Goal: Navigation & Orientation: Find specific page/section

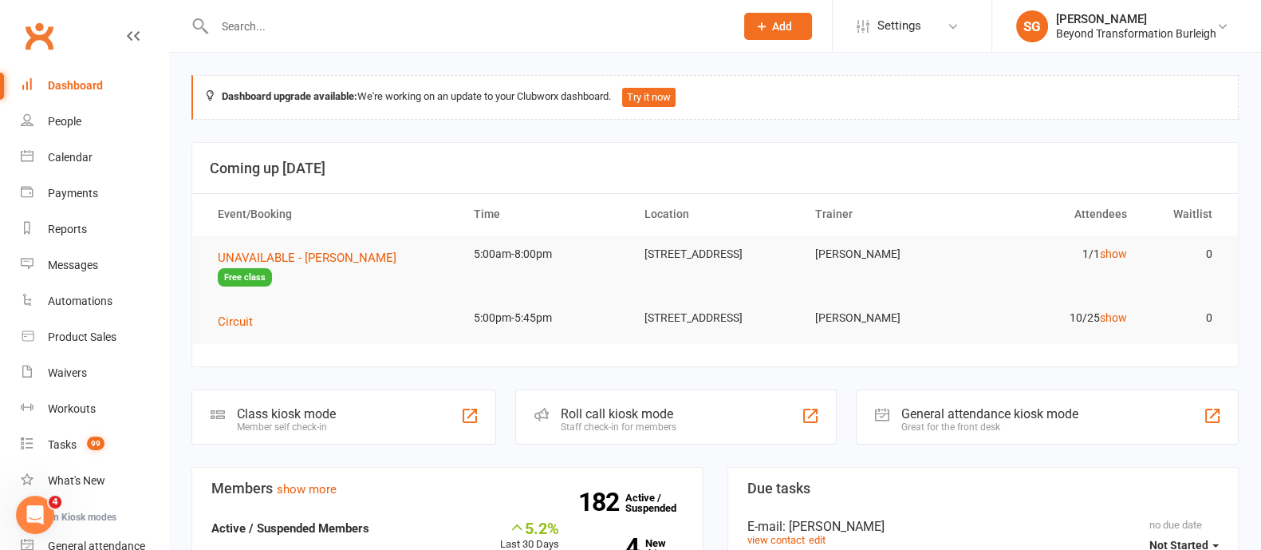
click at [1233, 49] on li "SG [PERSON_NAME] Beyond Transformation Burleigh Signed in as: Beyond Transforma…" at bounding box center [1127, 26] width 270 height 52
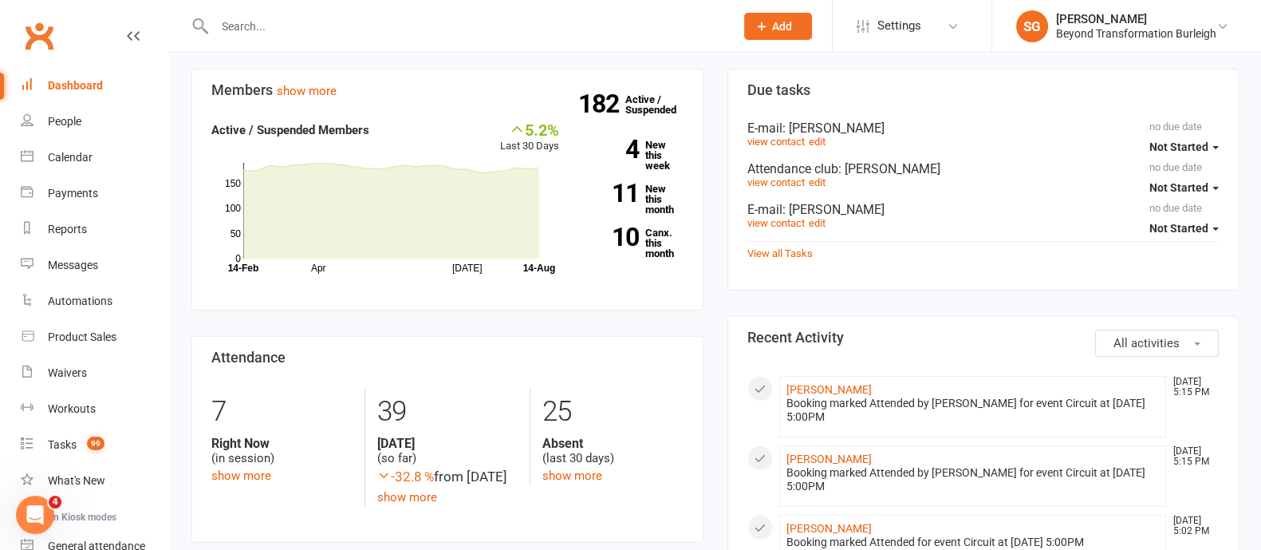
scroll to position [598, 0]
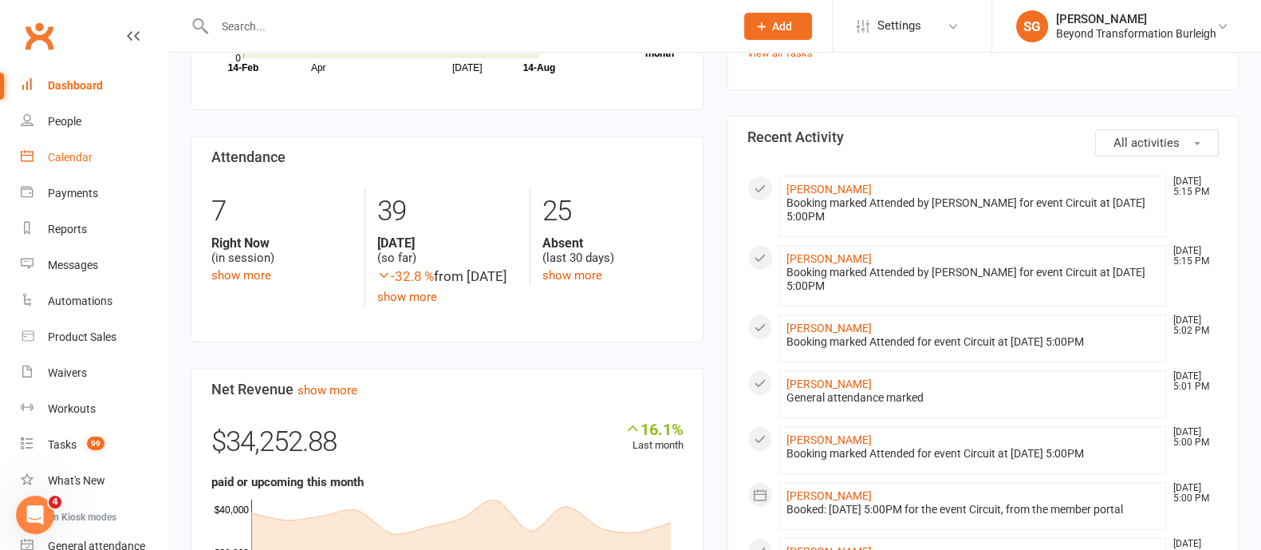
click at [69, 161] on div "Calendar" at bounding box center [70, 157] width 45 height 13
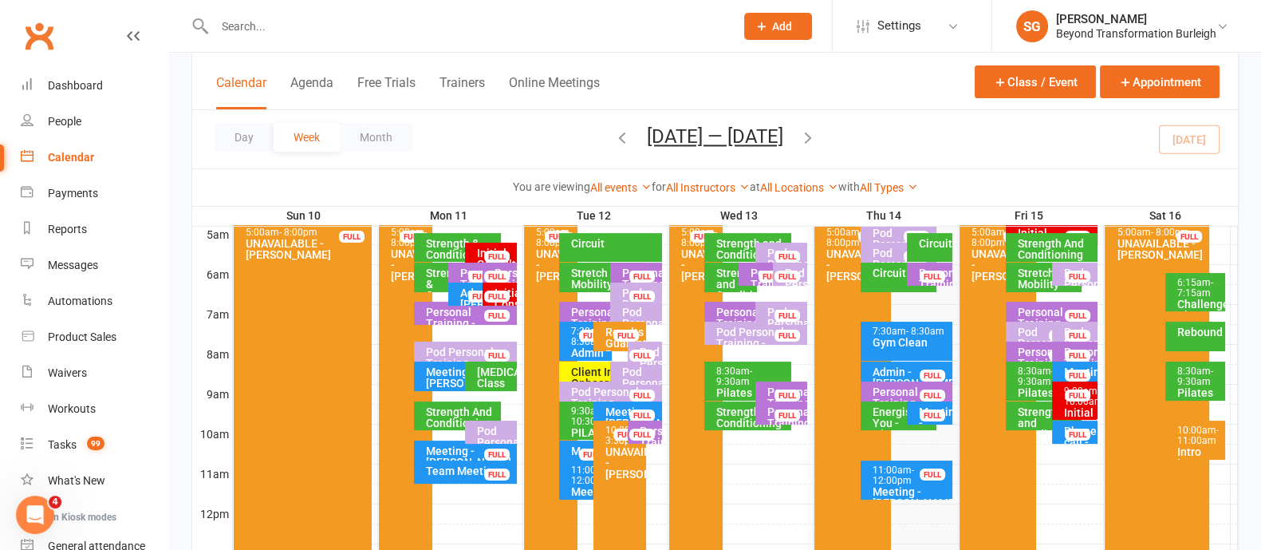
scroll to position [598, 0]
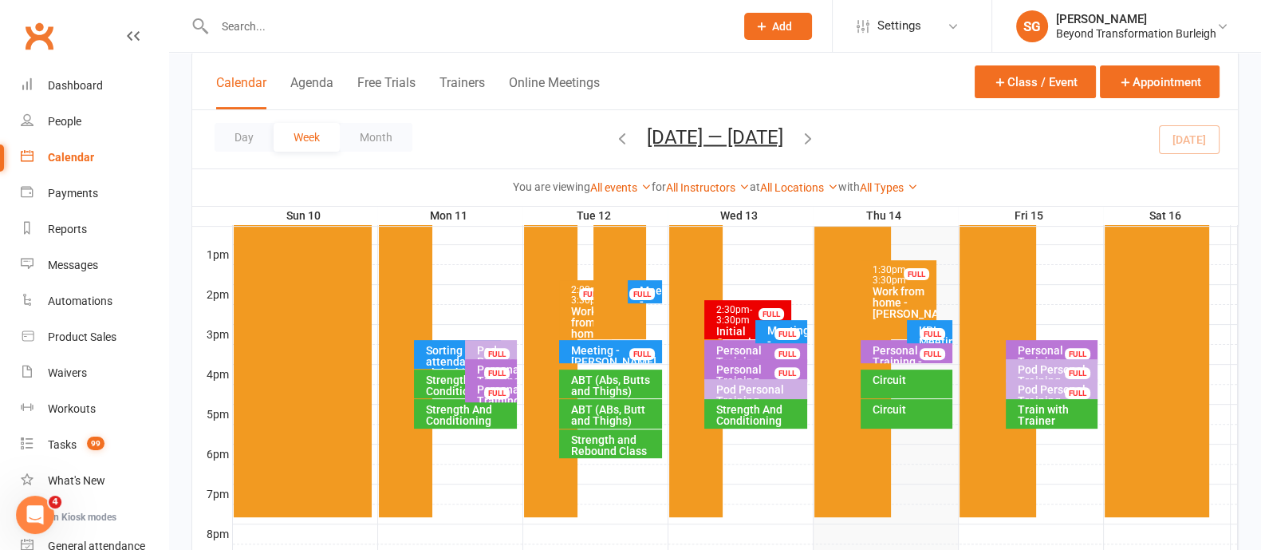
click at [897, 382] on div "Circuit" at bounding box center [910, 379] width 77 height 11
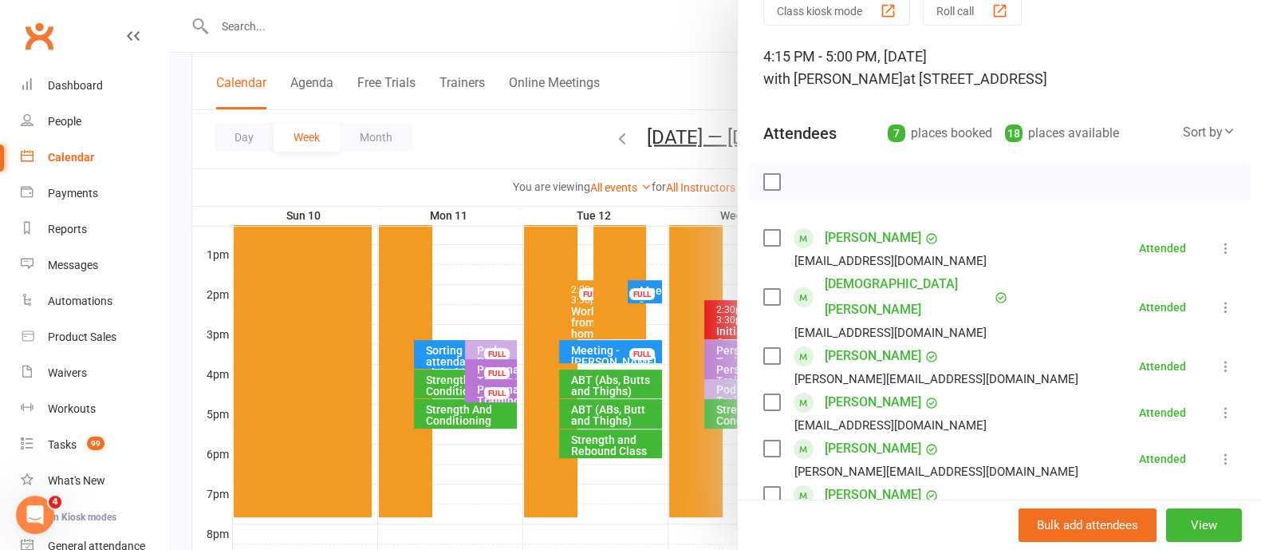
scroll to position [0, 0]
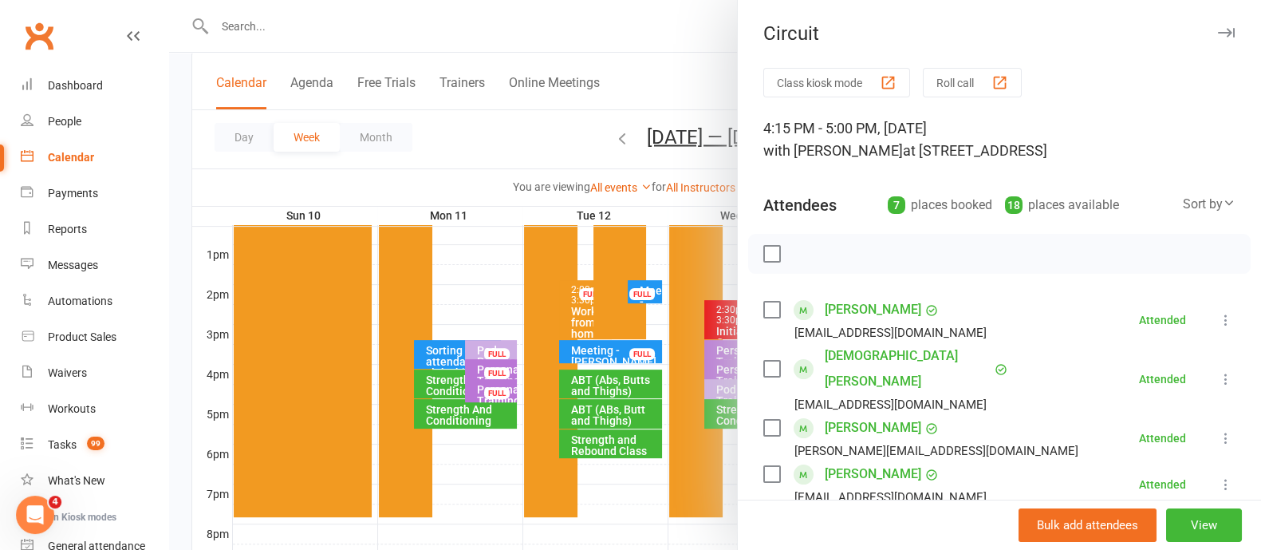
click at [1218, 33] on icon "button" at bounding box center [1226, 33] width 17 height 10
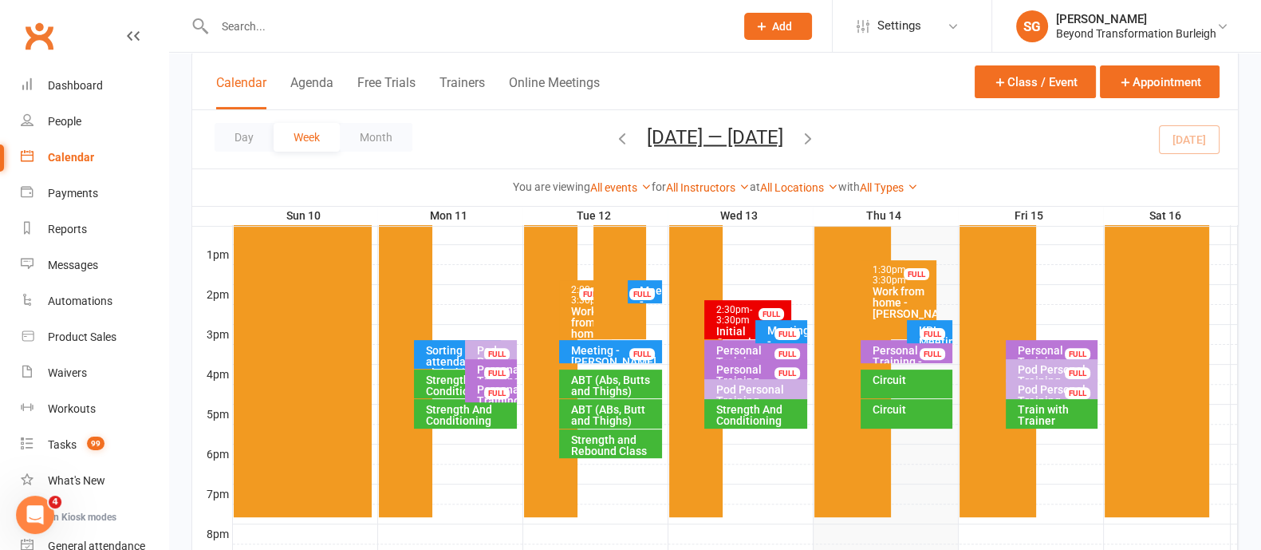
click at [913, 408] on div "Circuit" at bounding box center [910, 409] width 77 height 11
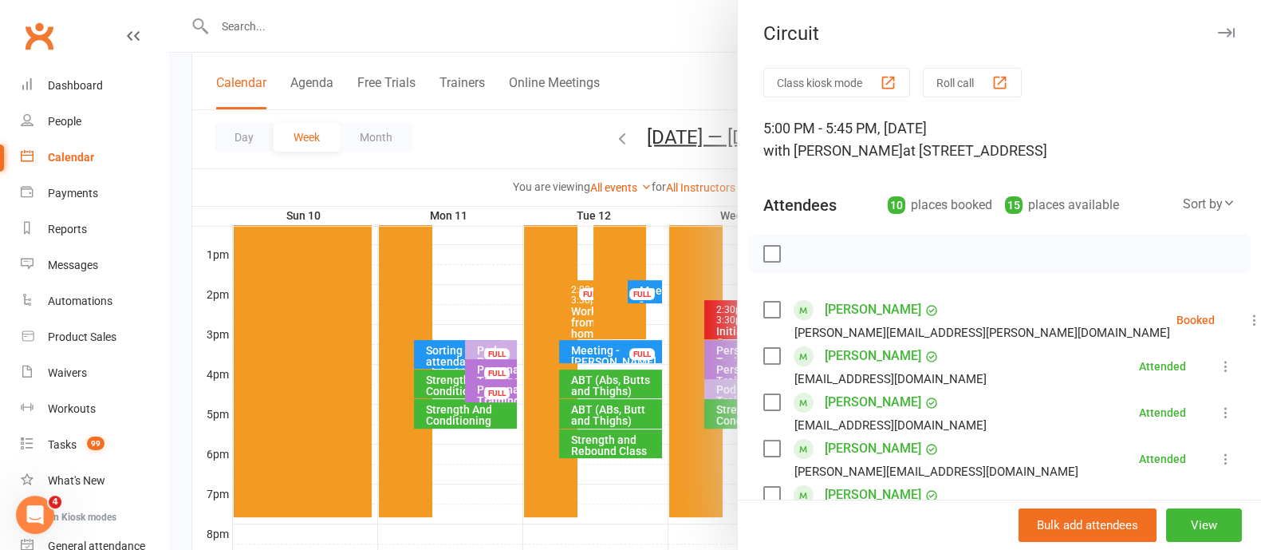
click at [1218, 37] on icon "button" at bounding box center [1226, 33] width 17 height 10
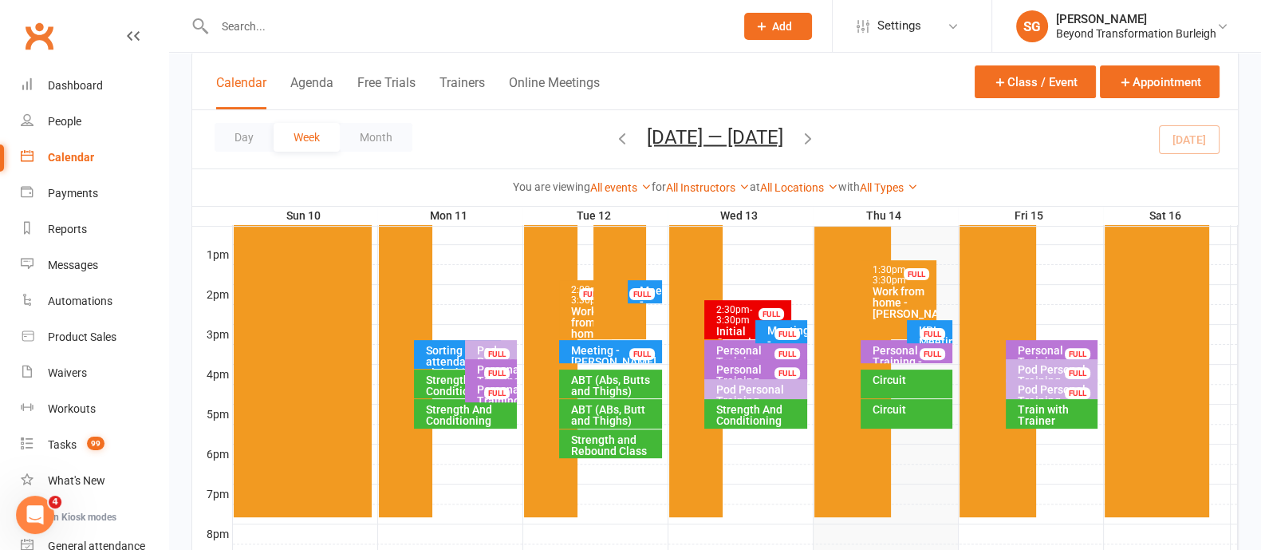
click at [876, 345] on div "Personal Training - [PERSON_NAME]" at bounding box center [910, 362] width 77 height 34
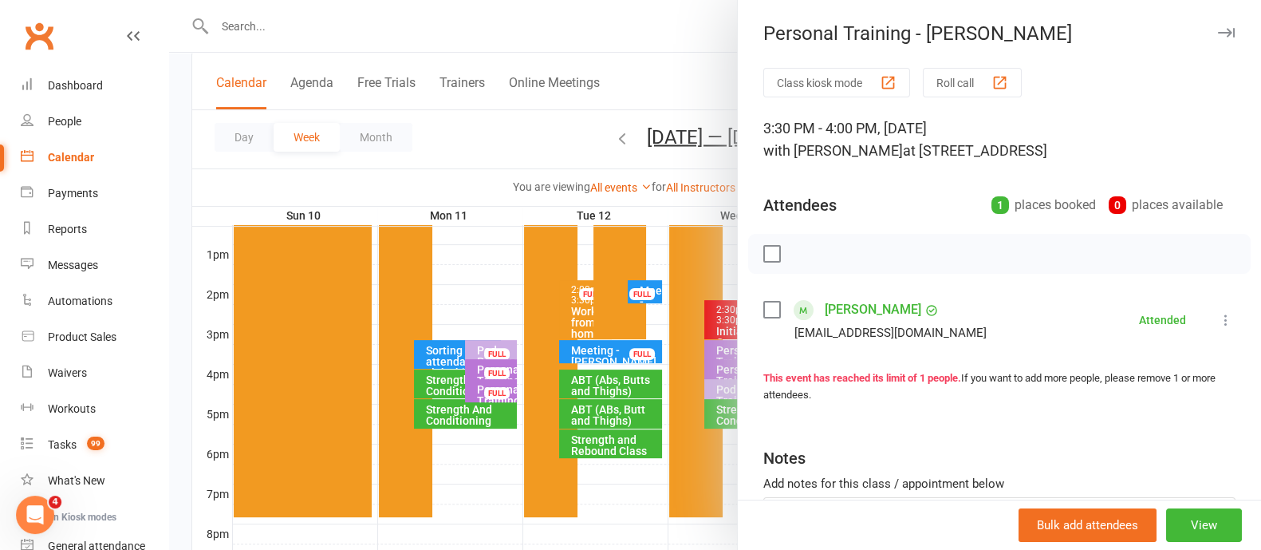
click at [1217, 37] on button "button" at bounding box center [1226, 32] width 19 height 19
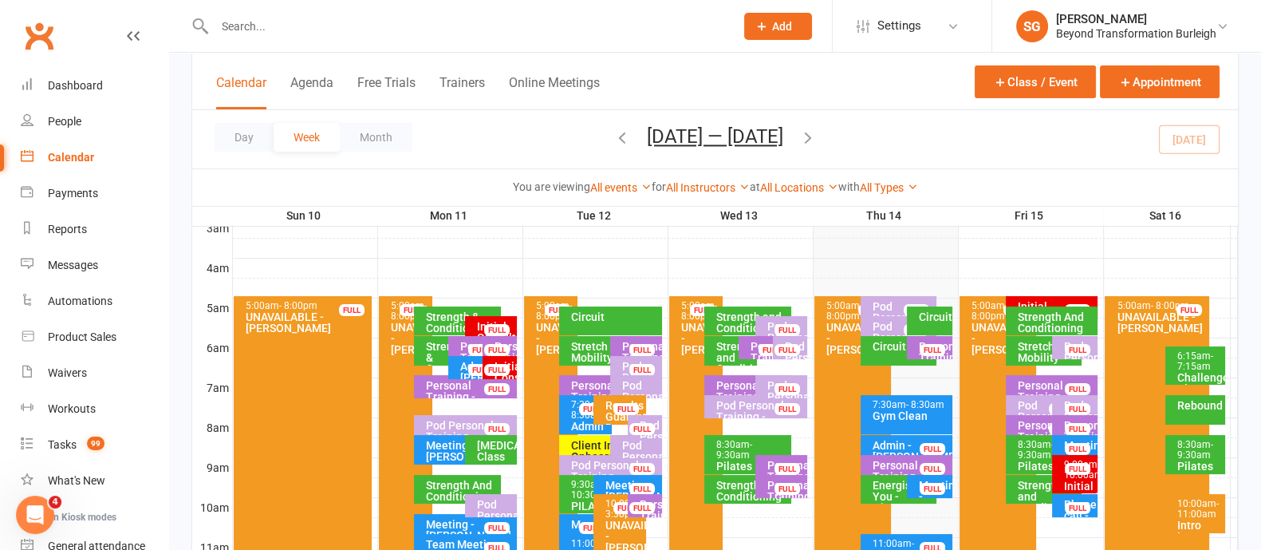
scroll to position [199, 0]
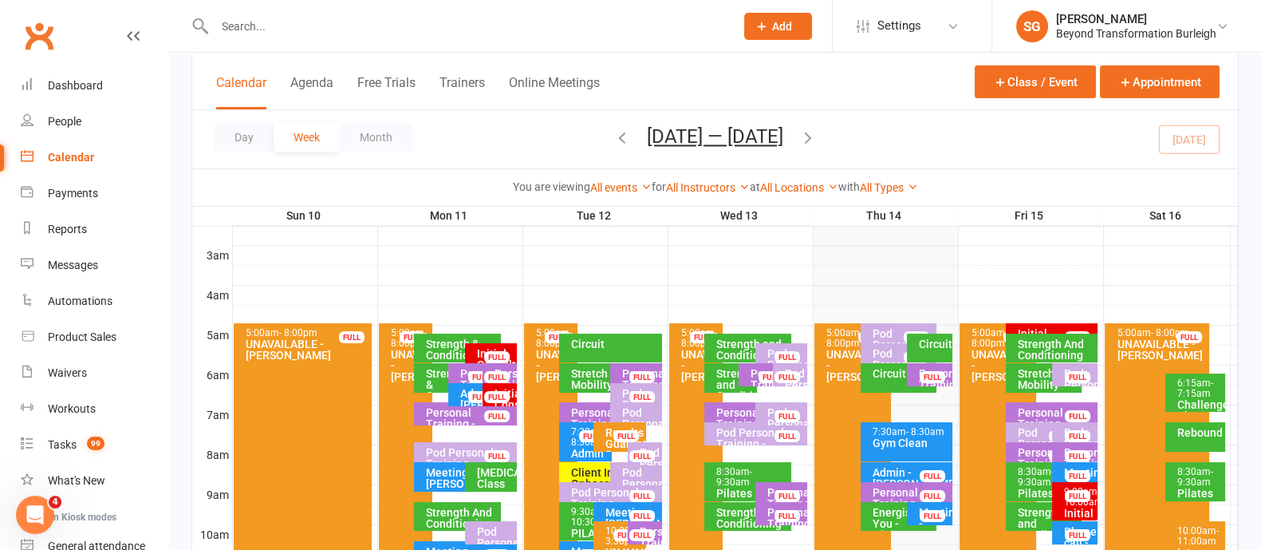
click at [1059, 328] on div "Initial Consultation - [PERSON_NAME]" at bounding box center [1055, 345] width 77 height 34
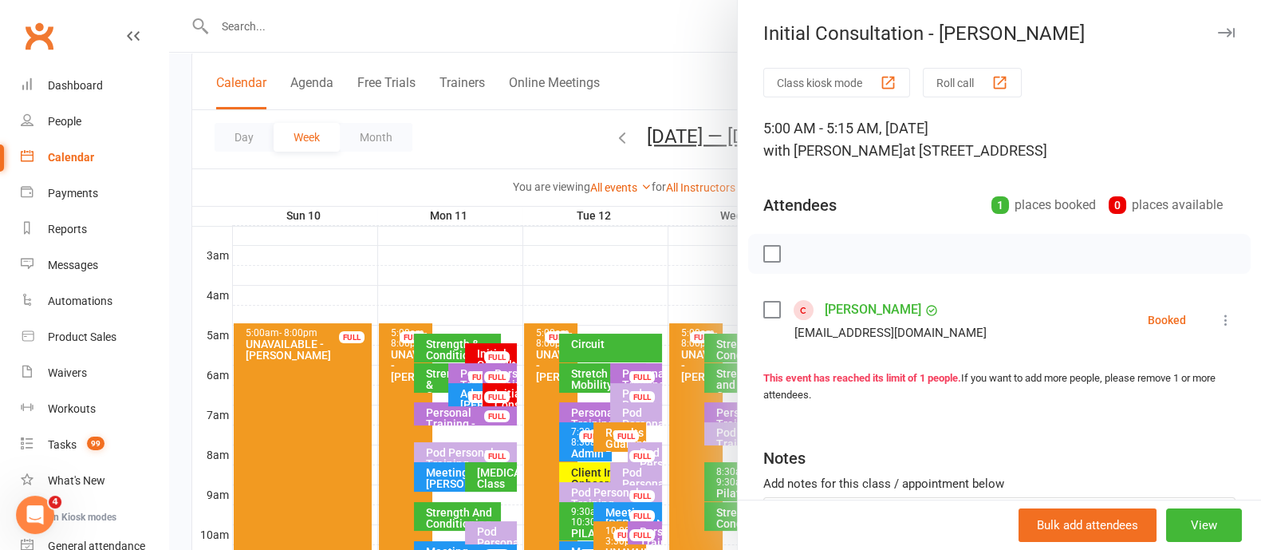
click at [1218, 30] on icon "button" at bounding box center [1226, 33] width 17 height 10
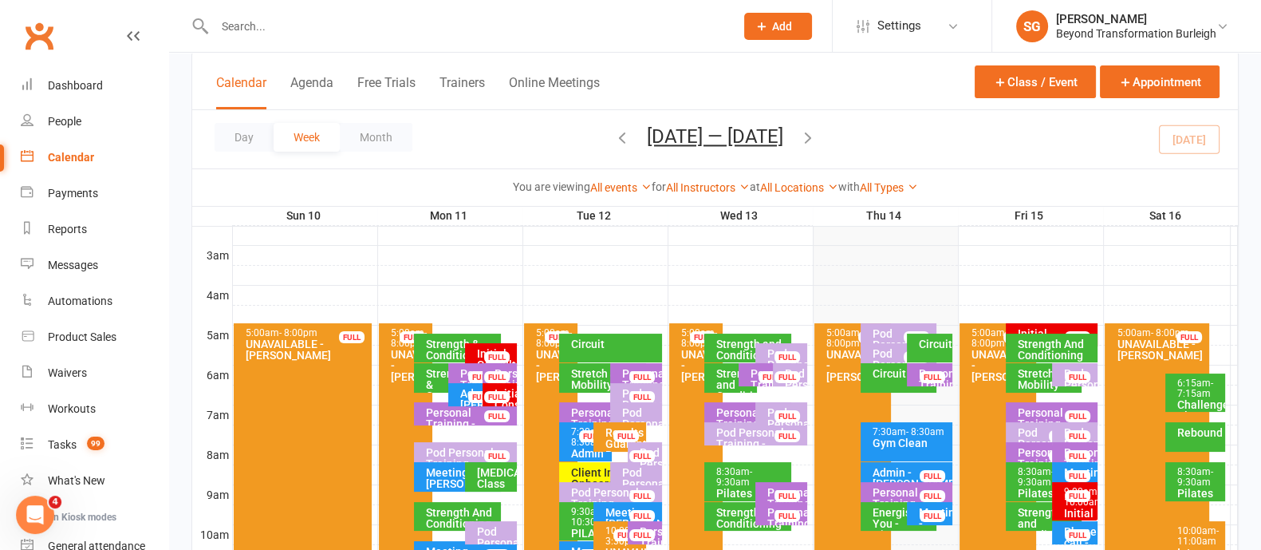
click at [1033, 379] on div "Stretch and Mobility" at bounding box center [1047, 379] width 61 height 22
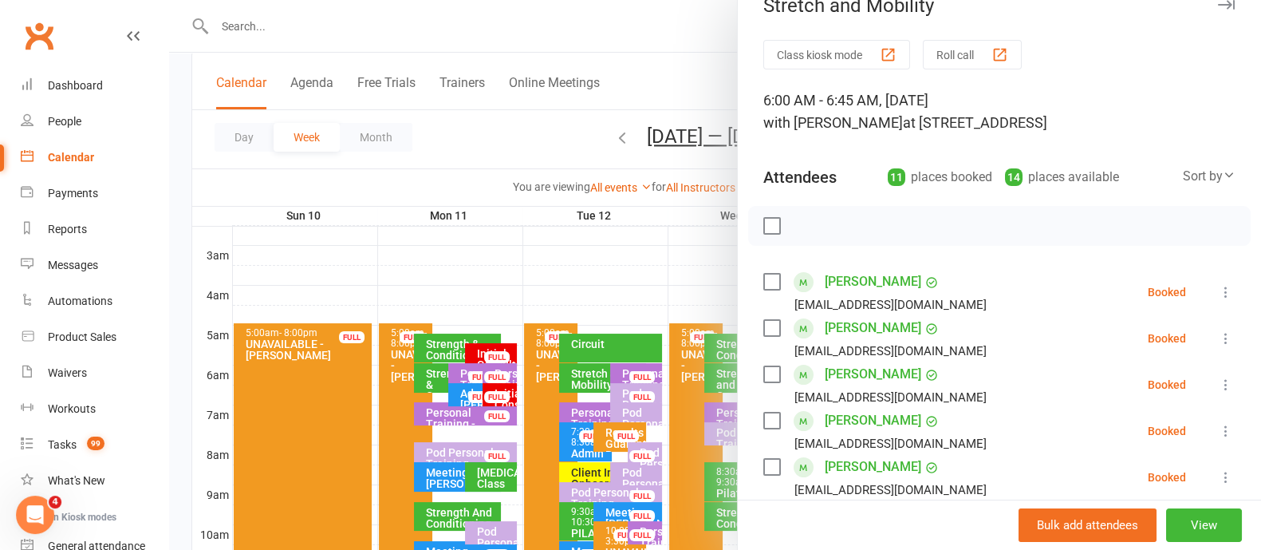
scroll to position [0, 0]
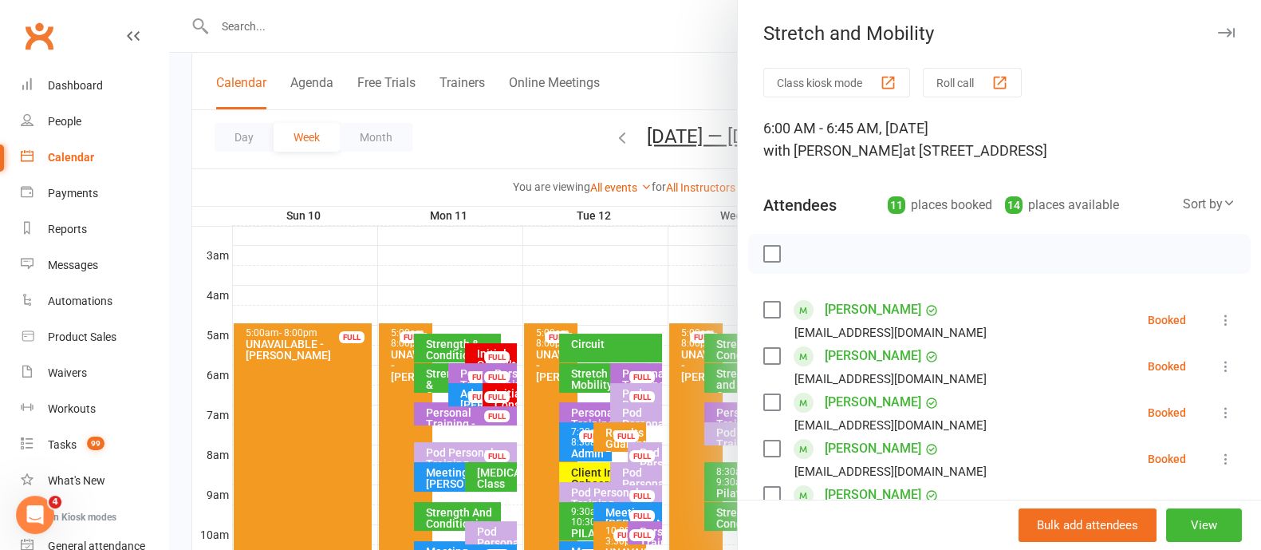
click at [1217, 26] on button "button" at bounding box center [1226, 32] width 19 height 19
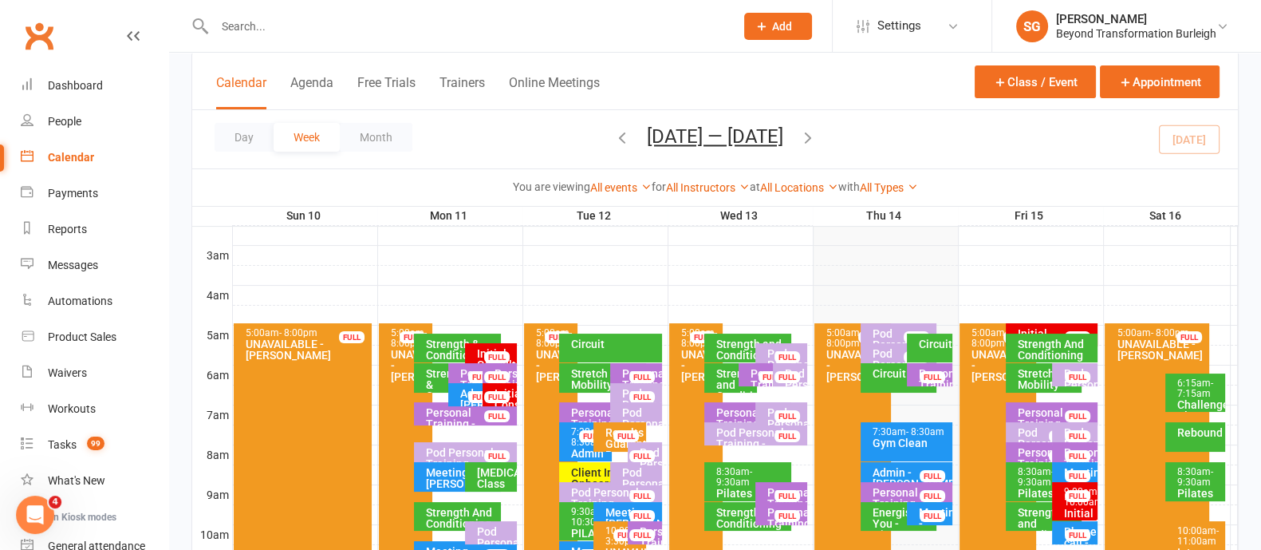
click at [1063, 341] on div "Strength And Conditioning" at bounding box center [1055, 349] width 77 height 22
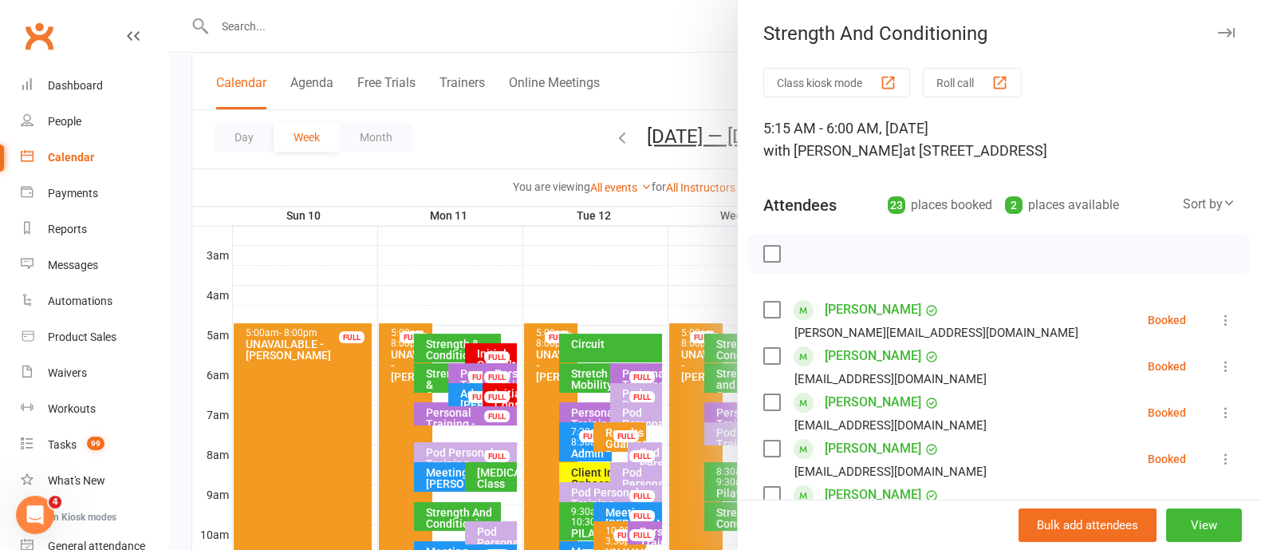
click at [1217, 37] on button "button" at bounding box center [1226, 32] width 19 height 19
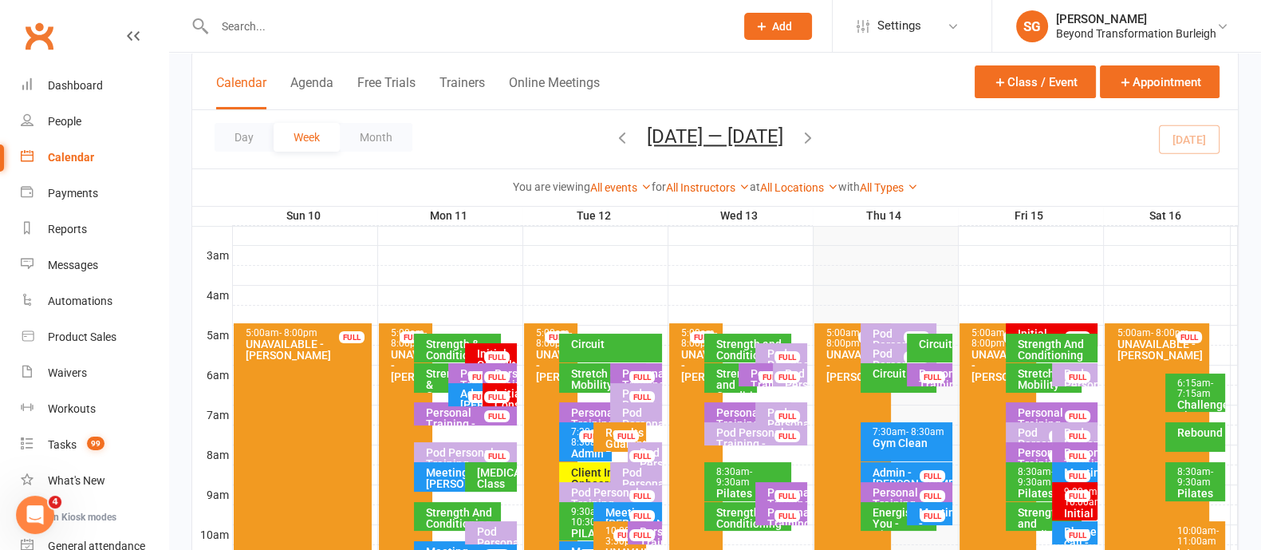
click at [937, 349] on div "Circuit" at bounding box center [930, 347] width 46 height 29
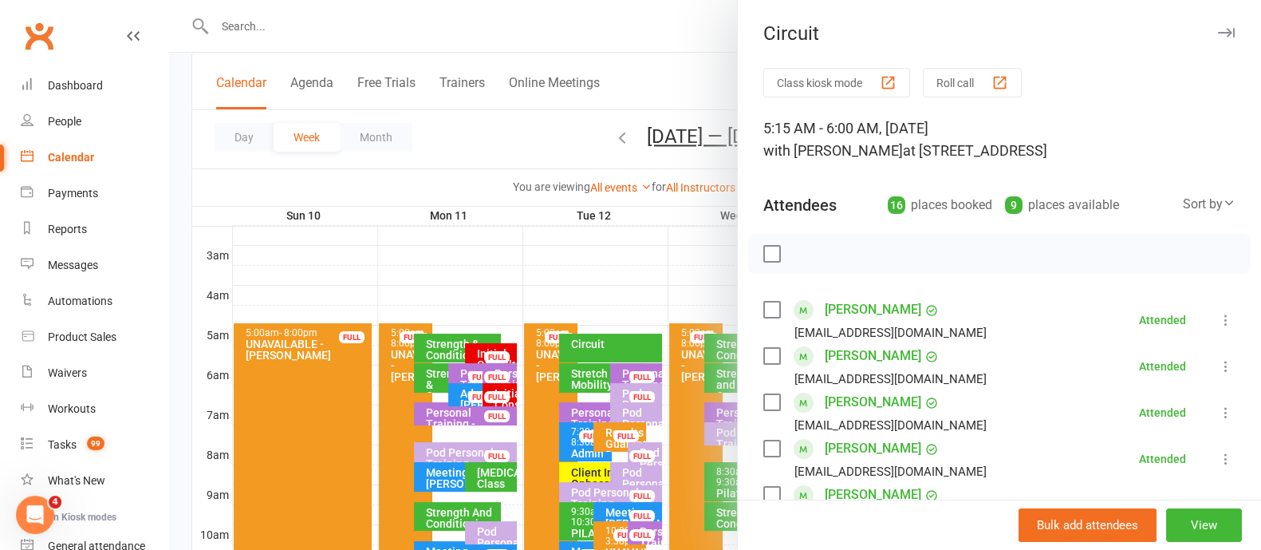
click at [1218, 28] on icon "button" at bounding box center [1226, 33] width 17 height 10
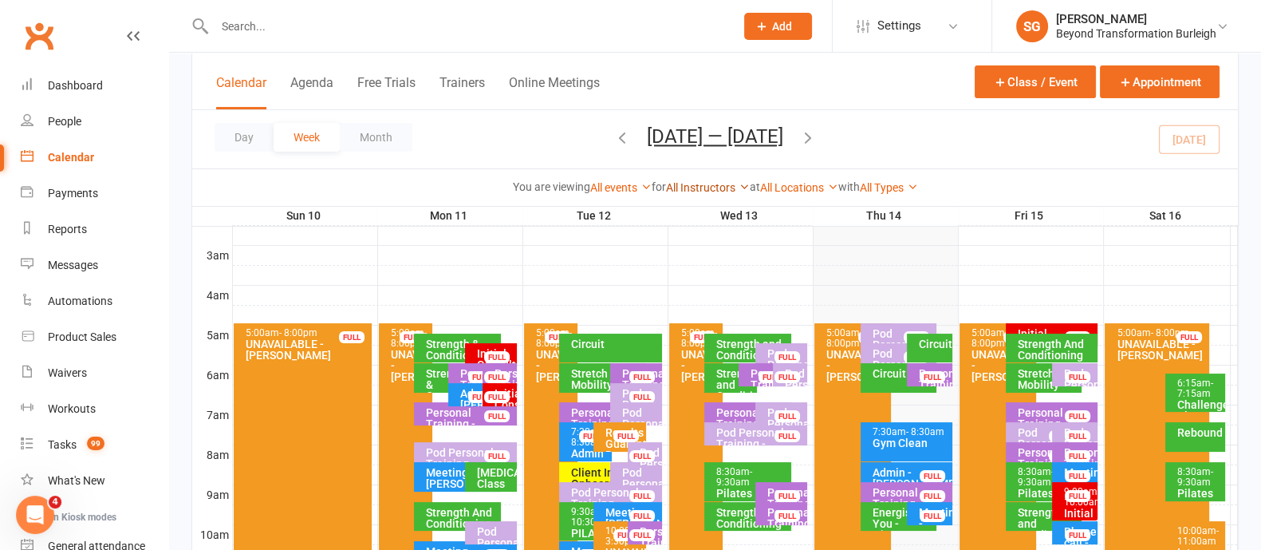
click at [706, 189] on link "All Instructors" at bounding box center [708, 187] width 84 height 13
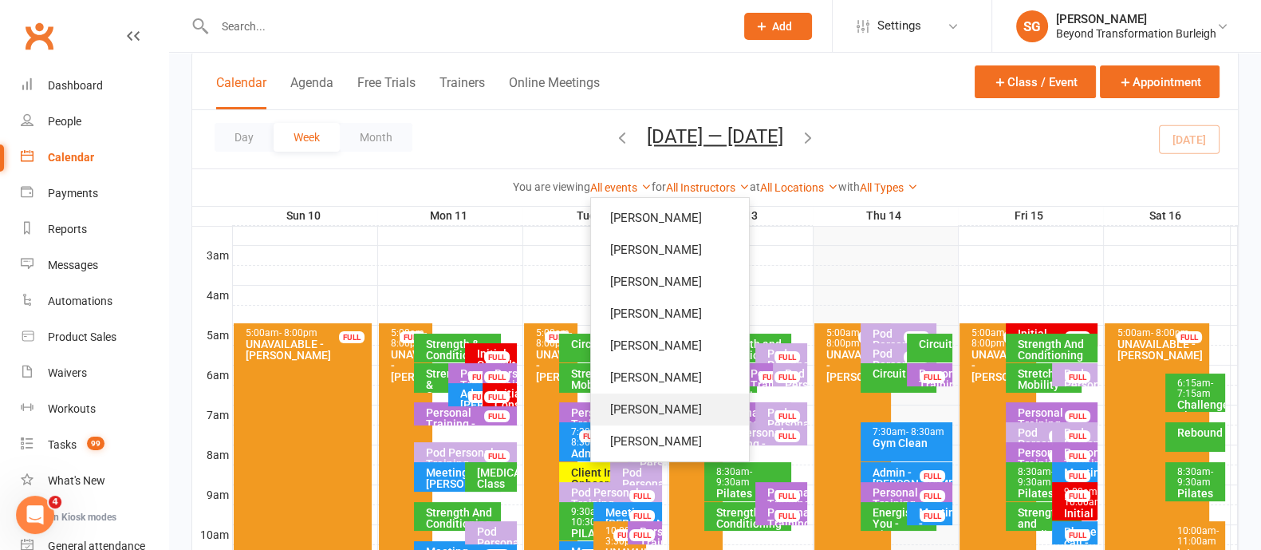
click at [662, 396] on link "[PERSON_NAME]" at bounding box center [670, 409] width 158 height 32
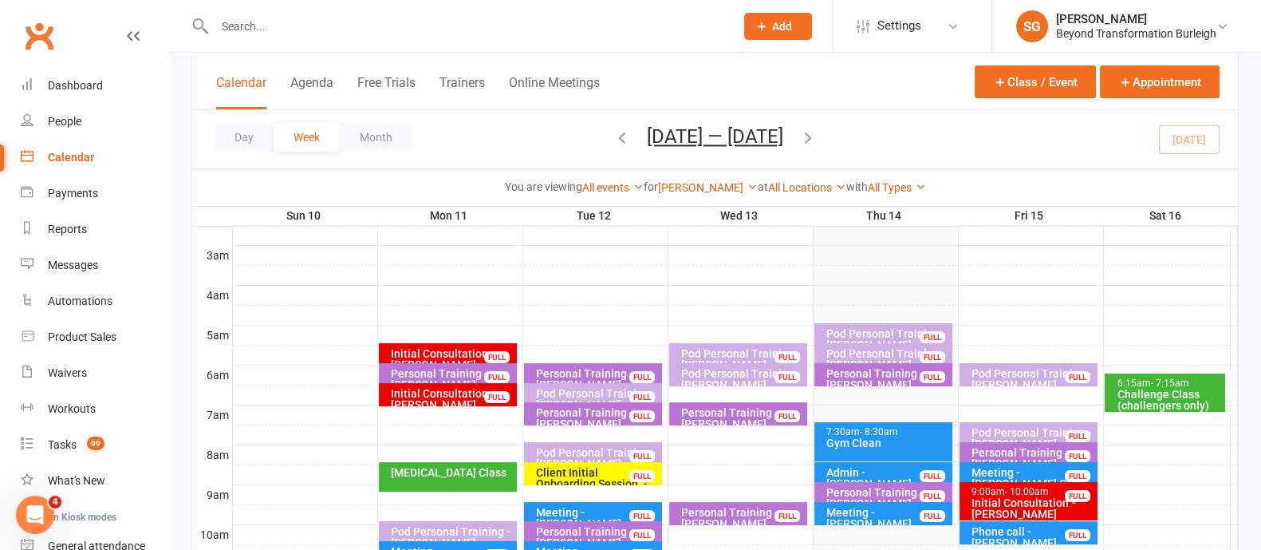
click at [732, 353] on div "Pod Personal Training - [PERSON_NAME], [PERSON_NAME]" at bounding box center [742, 365] width 124 height 34
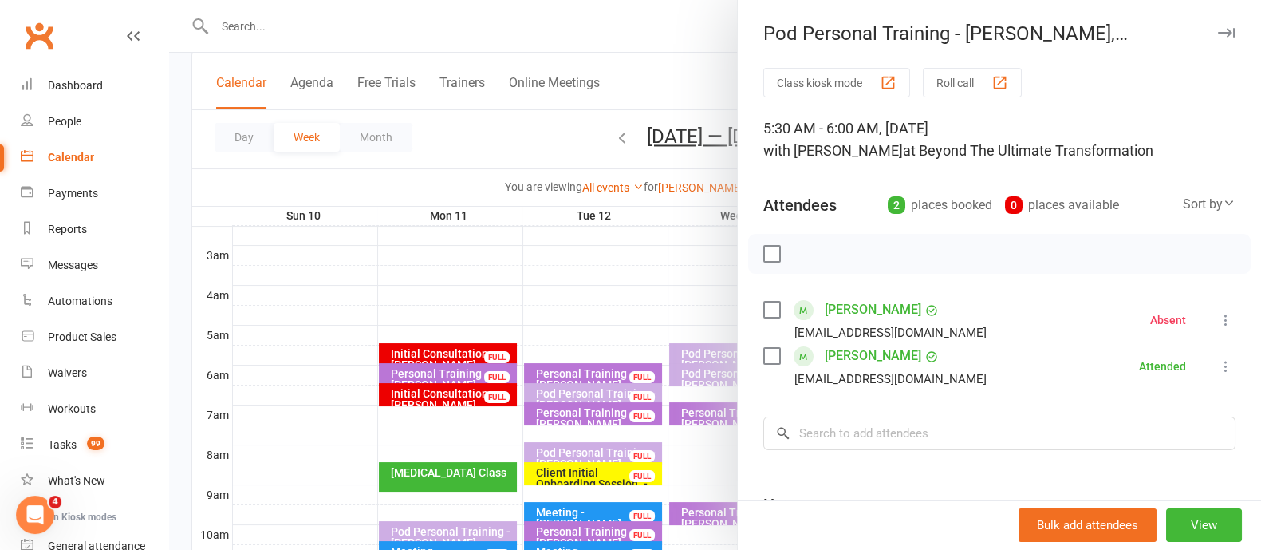
click at [1218, 30] on icon "button" at bounding box center [1226, 33] width 17 height 10
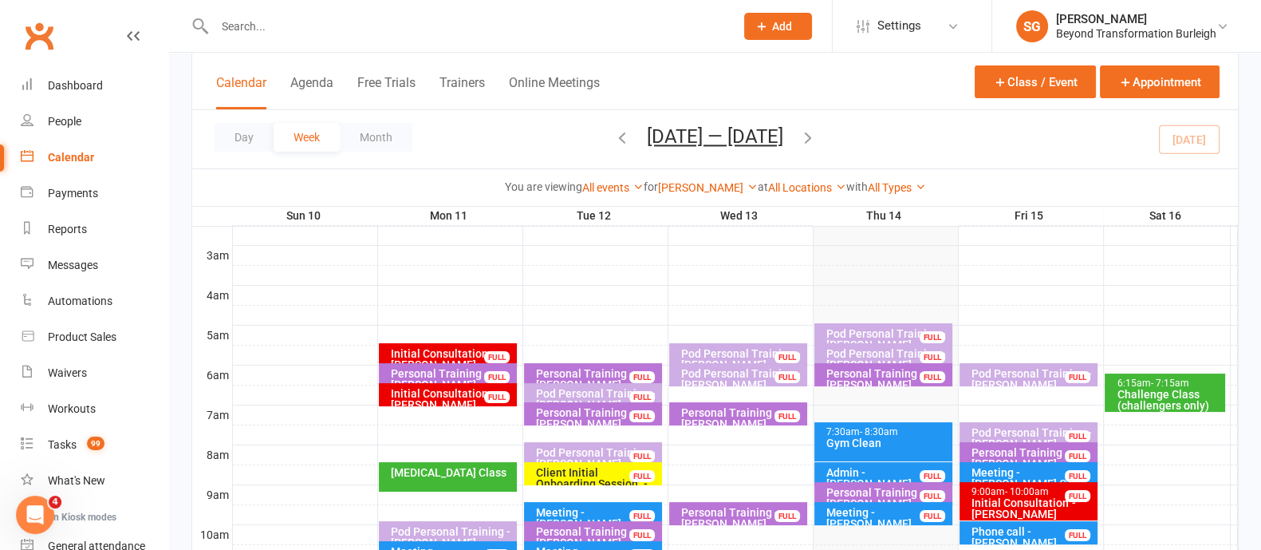
click at [1165, 393] on div "Challenge Class (challengers only)" at bounding box center [1169, 400] width 106 height 22
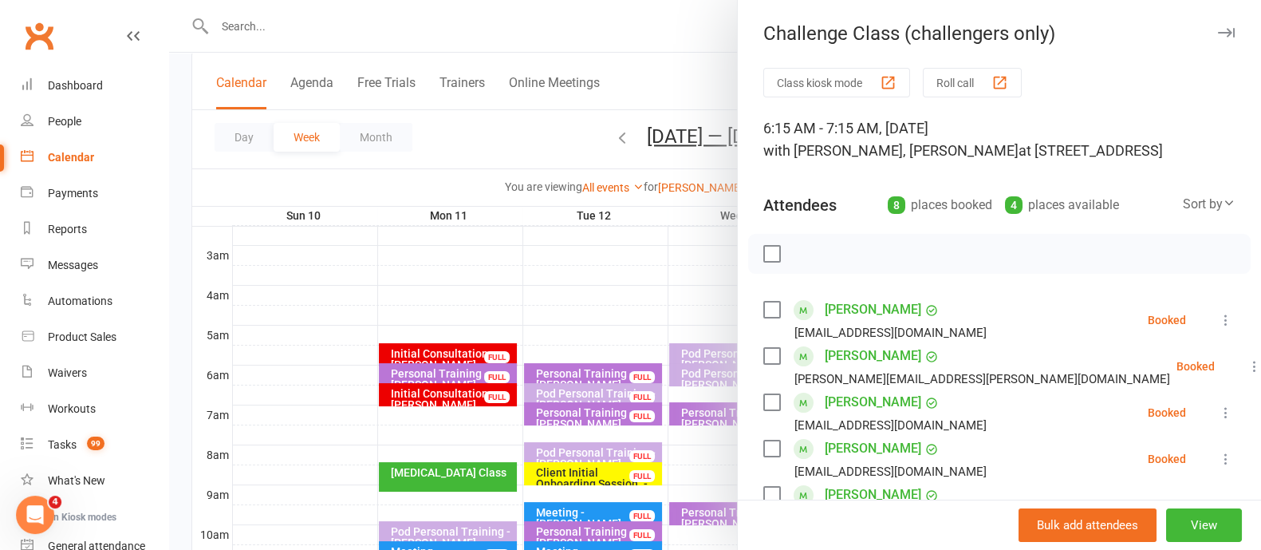
click at [1218, 32] on icon "button" at bounding box center [1226, 33] width 17 height 10
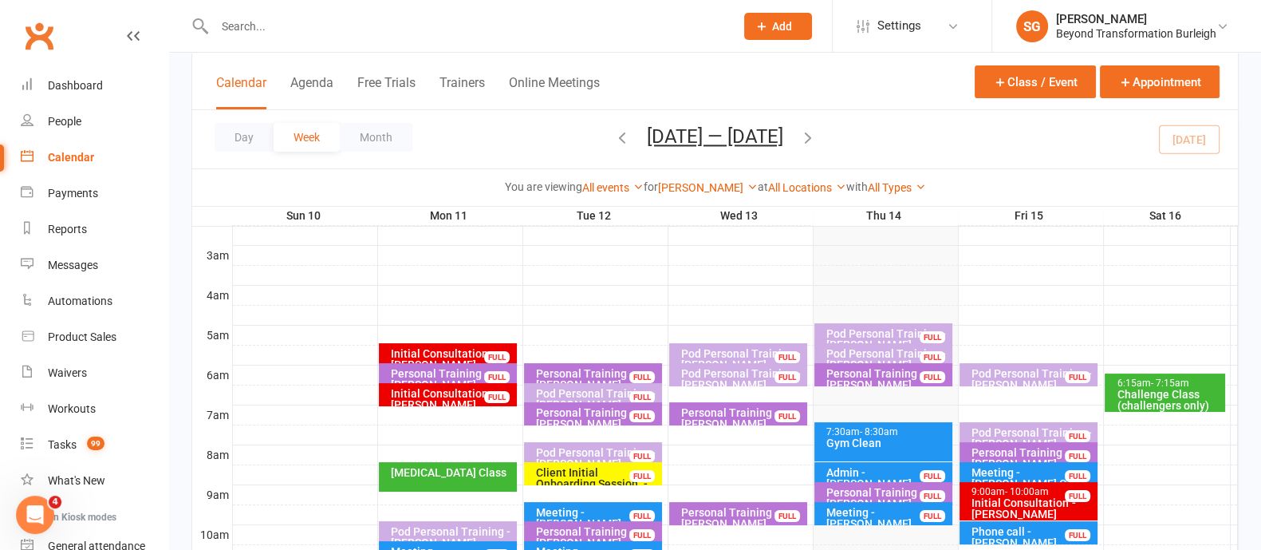
click at [722, 353] on div "Pod Personal Training - [PERSON_NAME], [PERSON_NAME]" at bounding box center [742, 365] width 124 height 34
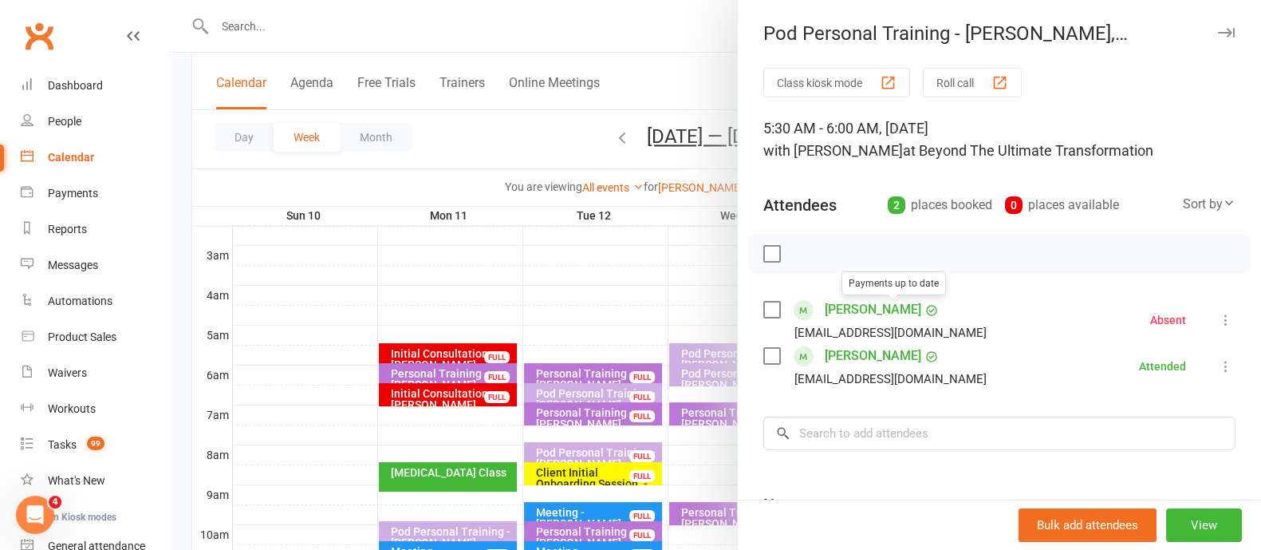
click at [856, 349] on link "[PERSON_NAME]" at bounding box center [873, 356] width 97 height 26
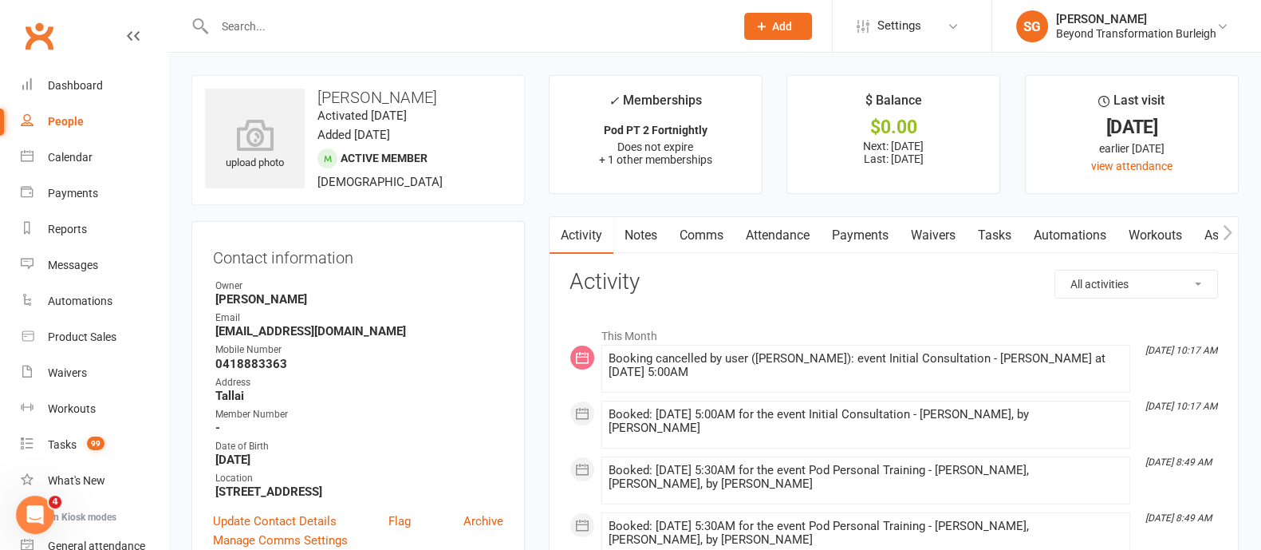
click at [849, 231] on link "Payments" at bounding box center [860, 235] width 79 height 37
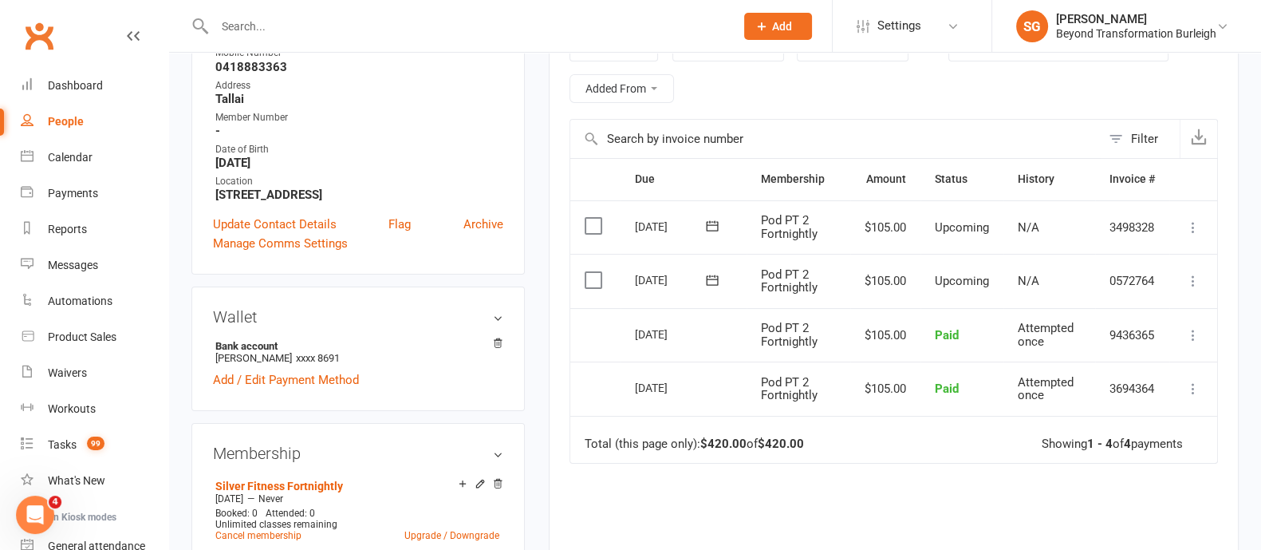
scroll to position [299, 0]
click at [84, 84] on div "Dashboard" at bounding box center [75, 85] width 55 height 13
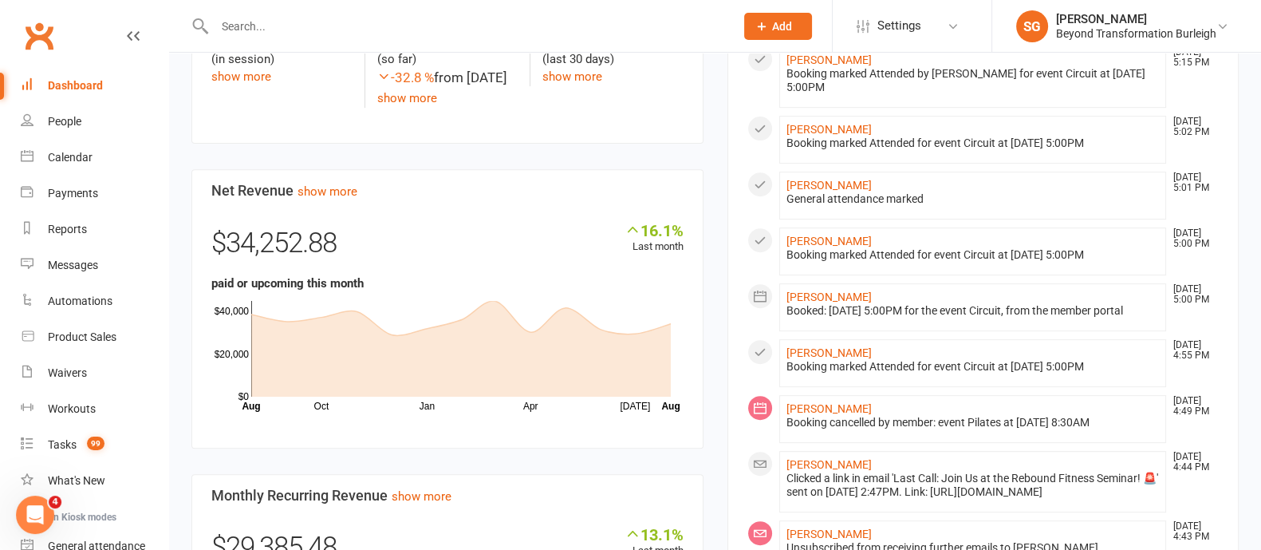
scroll to position [299, 0]
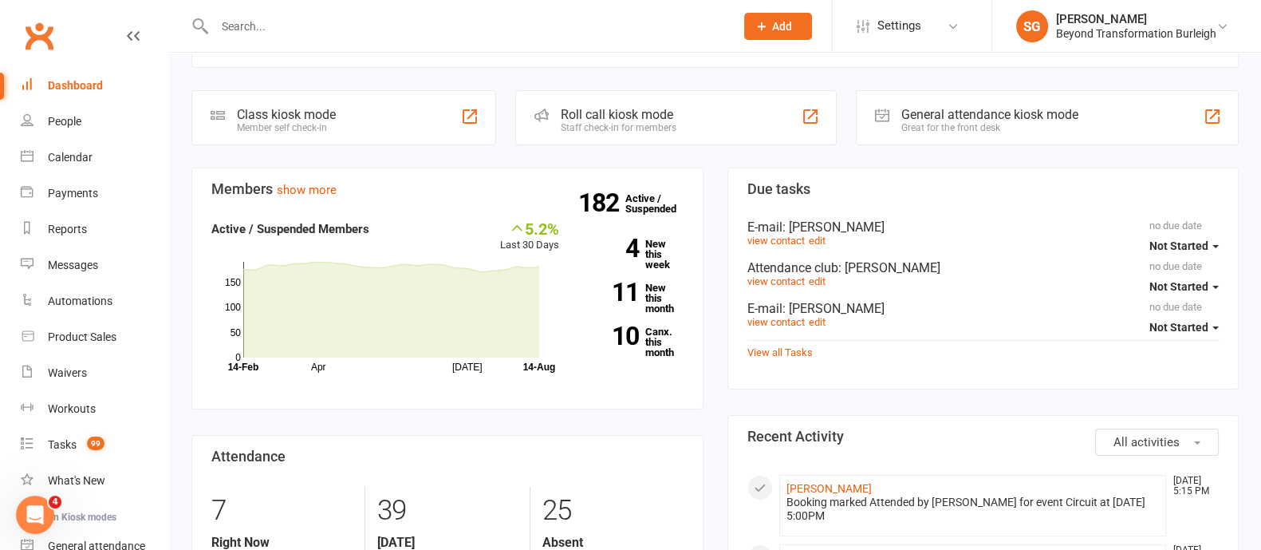
drag, startPoint x: 292, startPoint y: 37, endPoint x: 294, endPoint y: 23, distance: 14.4
click at [294, 23] on div at bounding box center [457, 26] width 532 height 52
click at [294, 23] on input "text" at bounding box center [467, 26] width 514 height 22
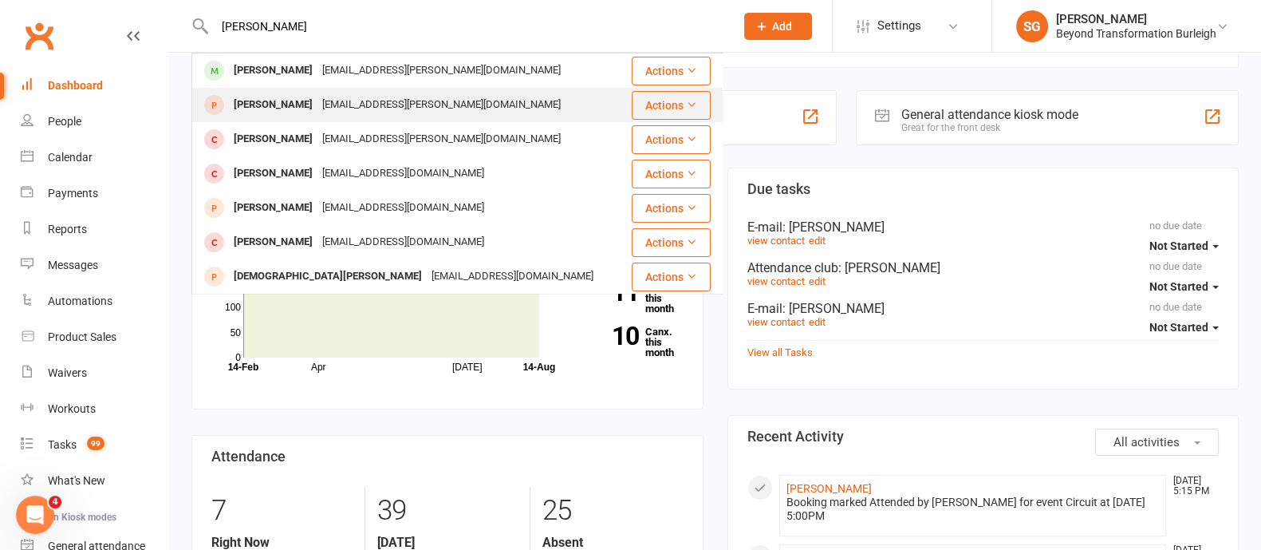
type input "[PERSON_NAME]"
click at [543, 109] on div "[PERSON_NAME] [EMAIL_ADDRESS][PERSON_NAME][DOMAIN_NAME]" at bounding box center [411, 105] width 437 height 33
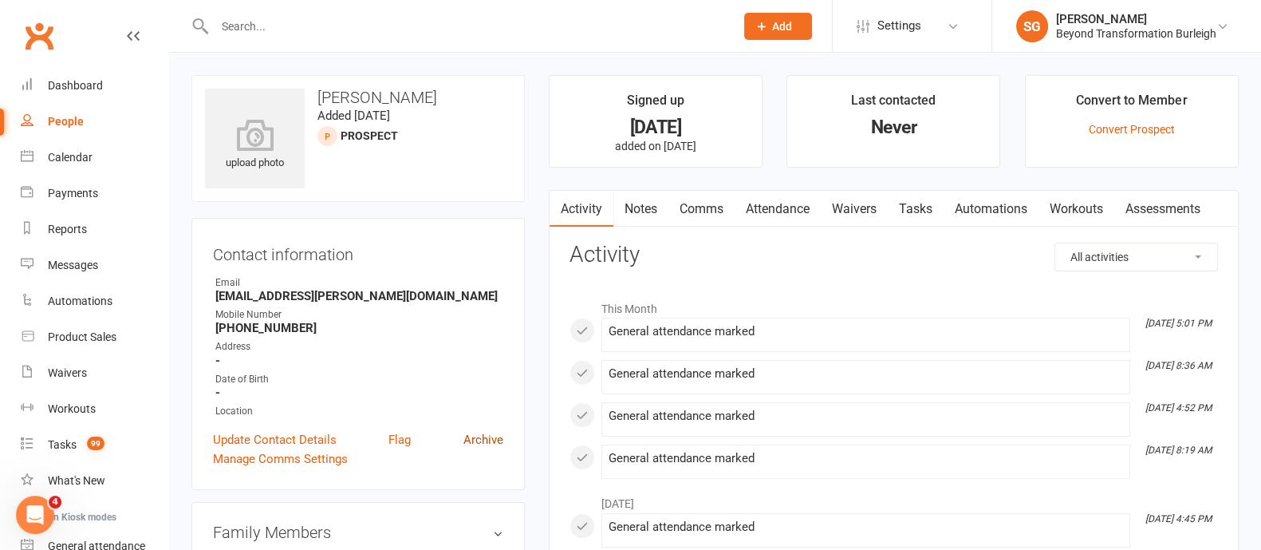
click at [483, 438] on link "Archive" at bounding box center [484, 439] width 40 height 19
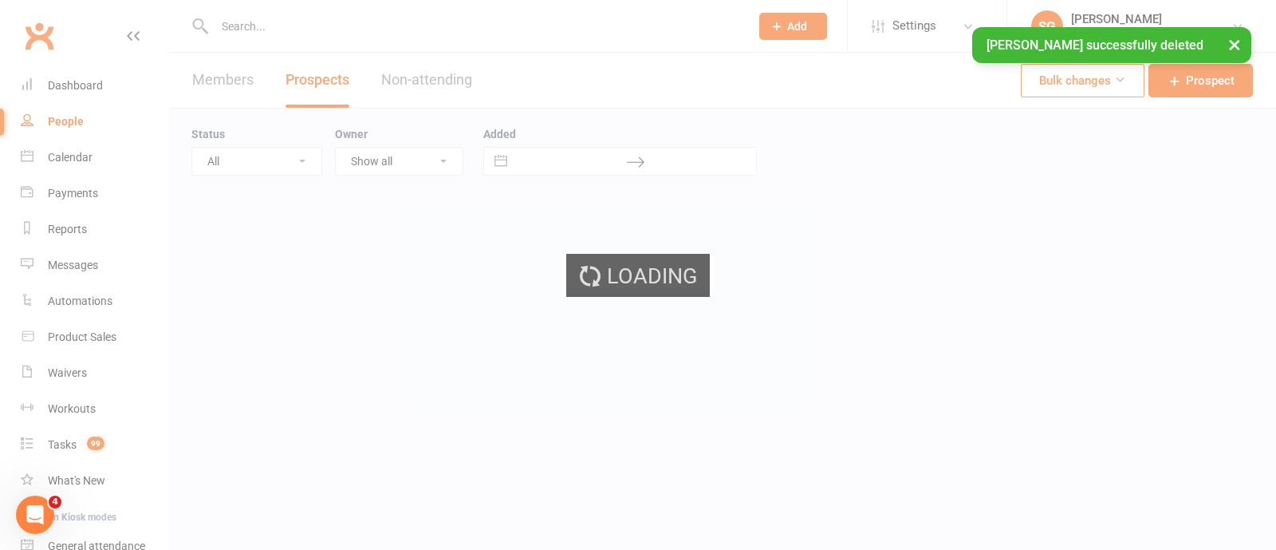
select select "100"
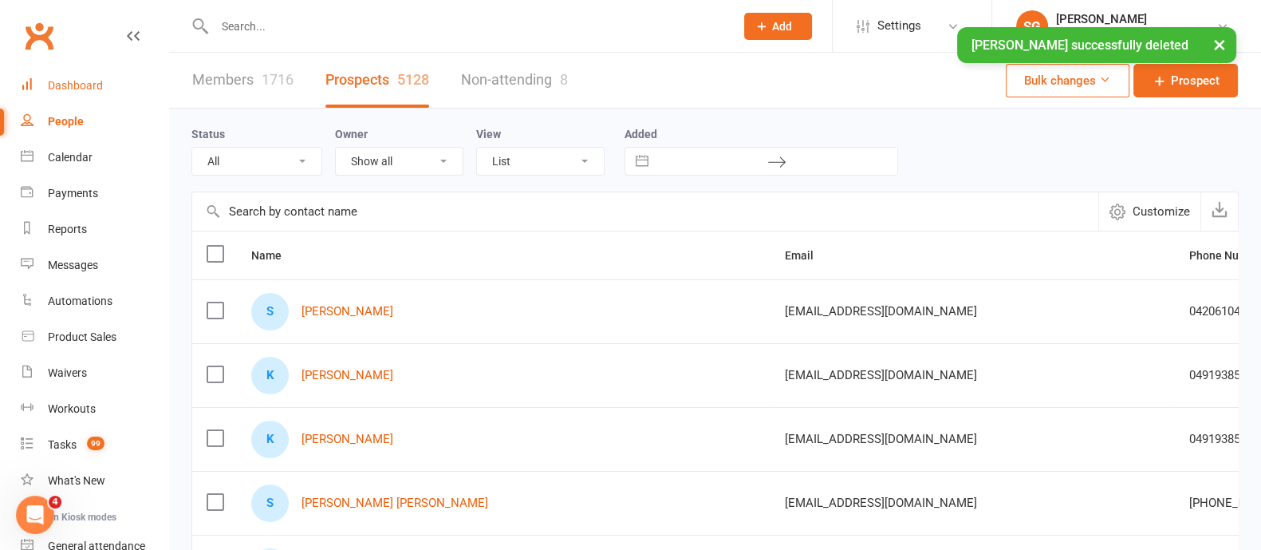
click at [77, 77] on link "Dashboard" at bounding box center [95, 86] width 148 height 36
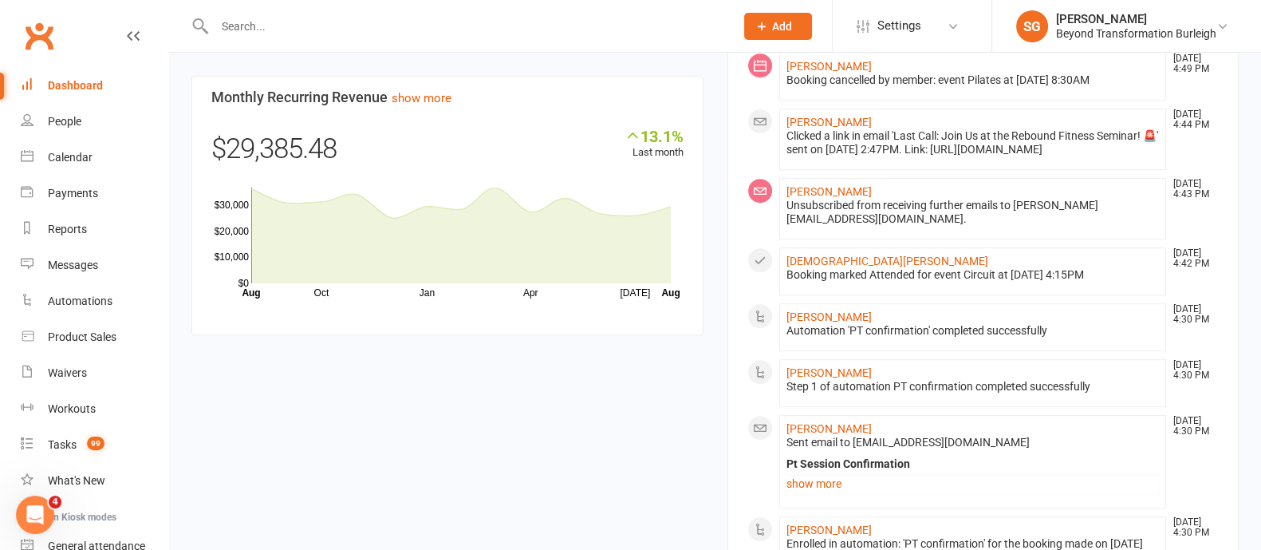
scroll to position [1197, 0]
click at [66, 443] on div "Tasks" at bounding box center [62, 444] width 29 height 13
